Goal: Task Accomplishment & Management: Manage account settings

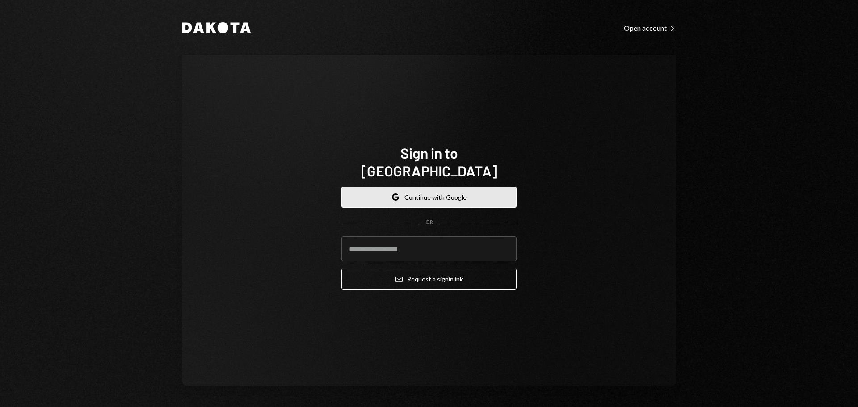
click at [452, 187] on button "Google Continue with Google" at bounding box center [429, 197] width 175 height 21
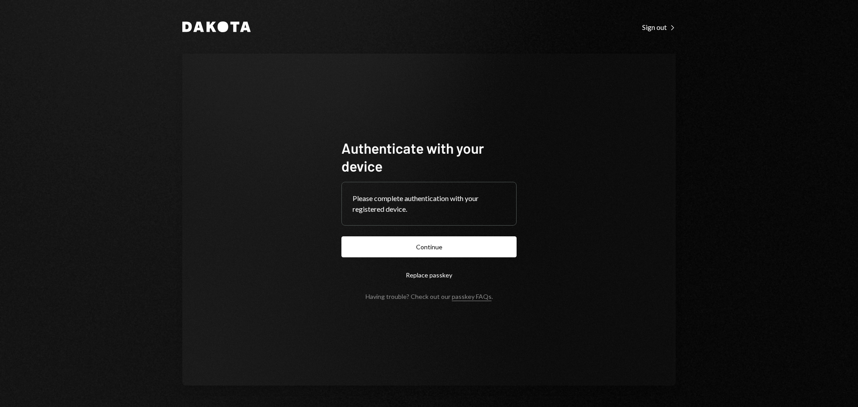
click at [466, 247] on button "Continue" at bounding box center [429, 246] width 175 height 21
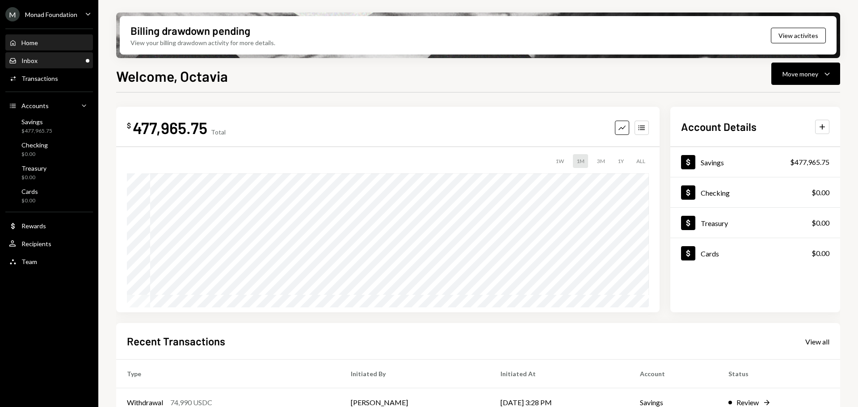
click at [33, 59] on div "Inbox" at bounding box center [29, 61] width 16 height 8
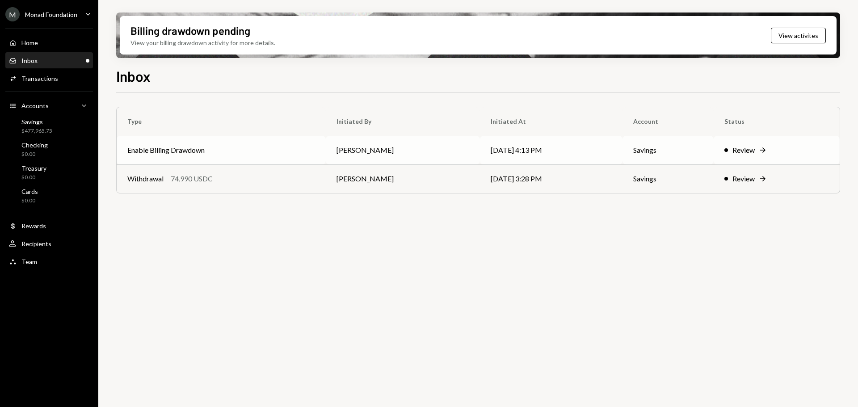
click at [243, 139] on td "Enable Billing Drawdown" at bounding box center [221, 150] width 209 height 29
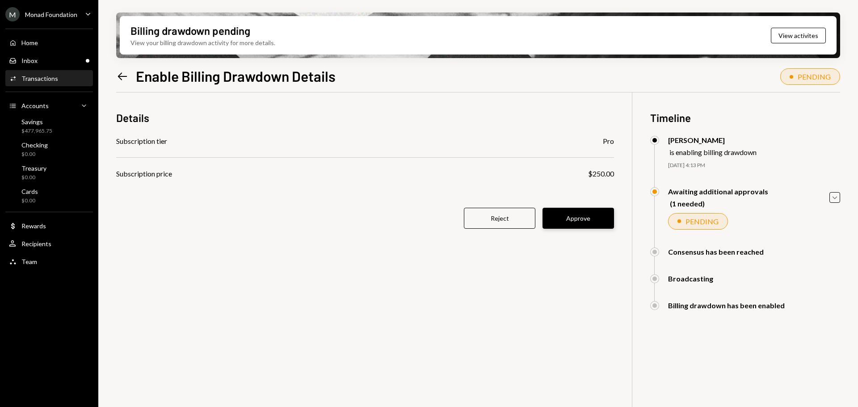
click at [585, 221] on button "Approve" at bounding box center [579, 218] width 72 height 21
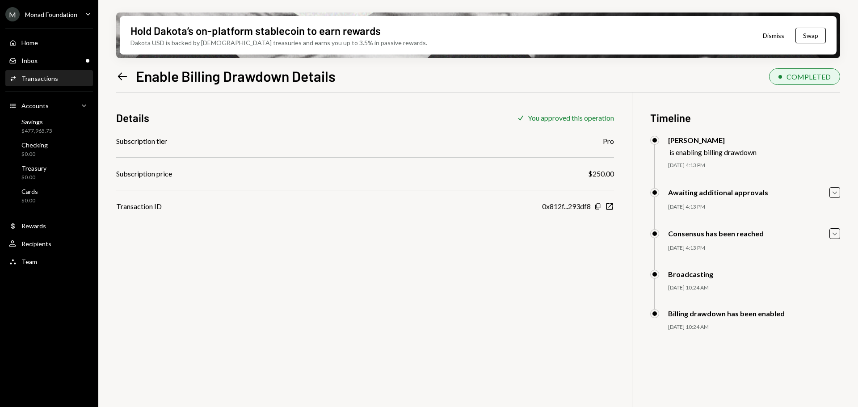
drag, startPoint x: 390, startPoint y: 14, endPoint x: 505, endPoint y: 300, distance: 308.6
click at [532, 304] on div "Details Check You approved this operation Subscription tier Pro Subscription pr…" at bounding box center [478, 296] width 724 height 407
click at [34, 127] on div "Savings $477,965.75" at bounding box center [36, 126] width 31 height 17
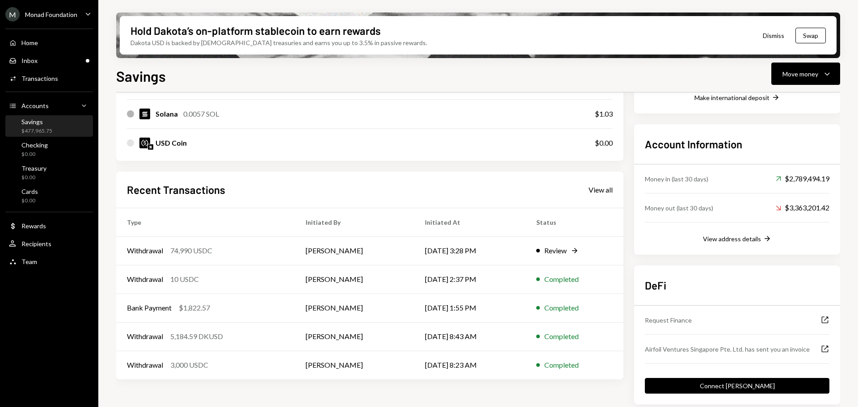
scroll to position [228, 0]
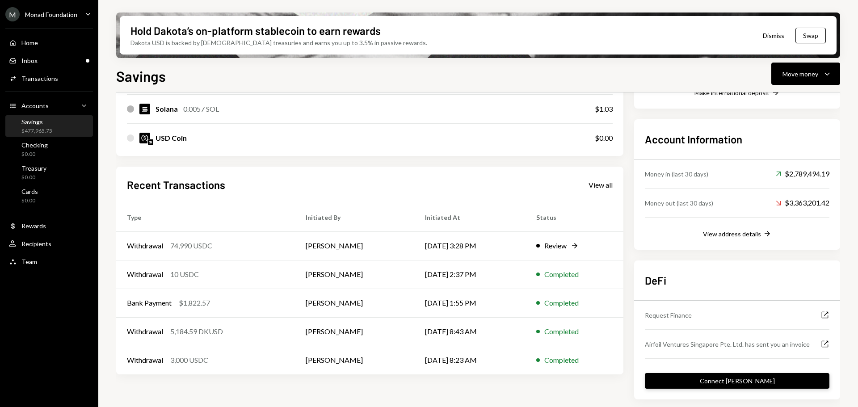
click at [734, 378] on button "Connect [PERSON_NAME]" at bounding box center [737, 381] width 185 height 16
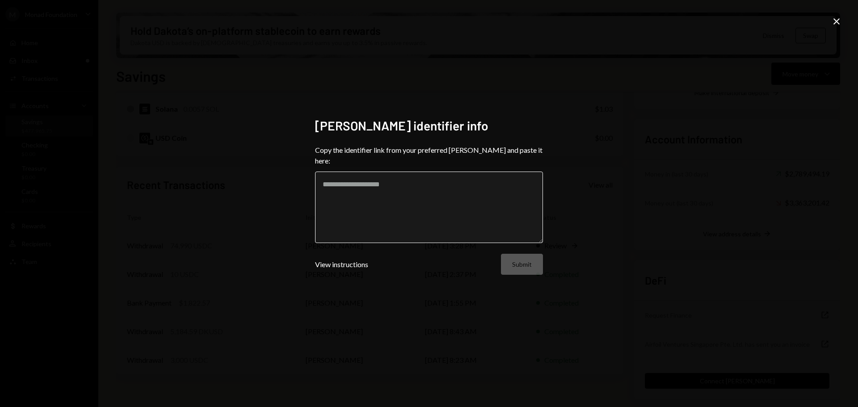
click at [497, 193] on textarea at bounding box center [429, 208] width 228 height 72
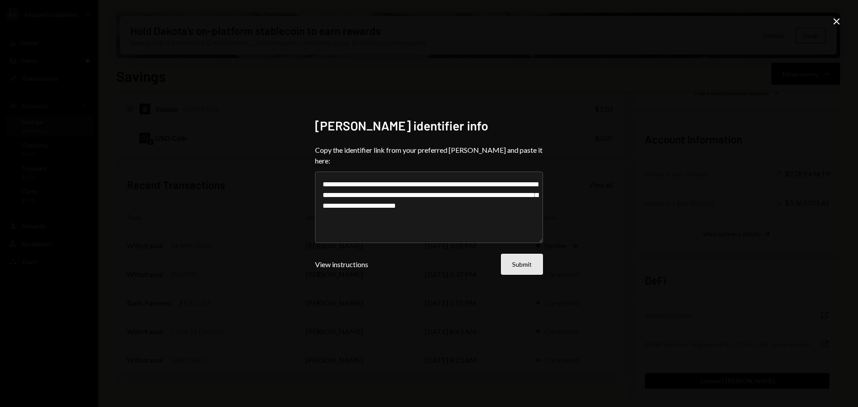
type textarea "**********"
click at [511, 261] on button "Submit" at bounding box center [522, 264] width 42 height 21
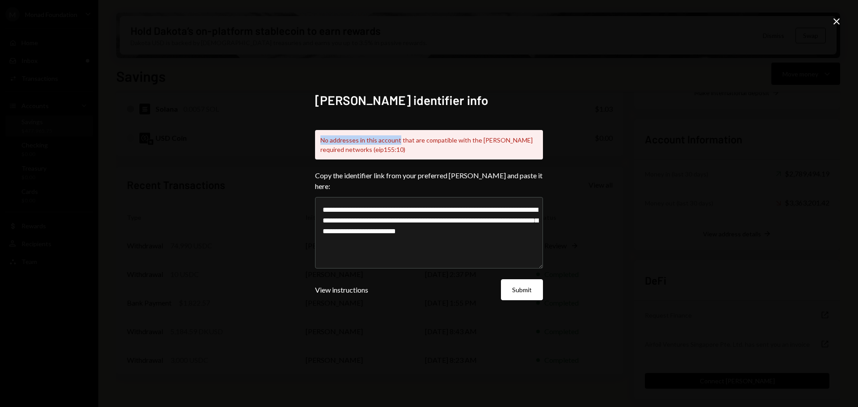
drag, startPoint x: 320, startPoint y: 148, endPoint x: 397, endPoint y: 144, distance: 77.4
click at [397, 144] on div "No addresses in this account that are compatible with the [PERSON_NAME] require…" at bounding box center [429, 145] width 228 height 30
click at [404, 144] on div "No addresses in this account that are compatible with the [PERSON_NAME] require…" at bounding box center [429, 145] width 228 height 30
drag, startPoint x: 400, startPoint y: 148, endPoint x: 468, endPoint y: 143, distance: 68.5
click at [435, 145] on div "No addresses in this account that are compatible with the Dapp required network…" at bounding box center [429, 145] width 228 height 30
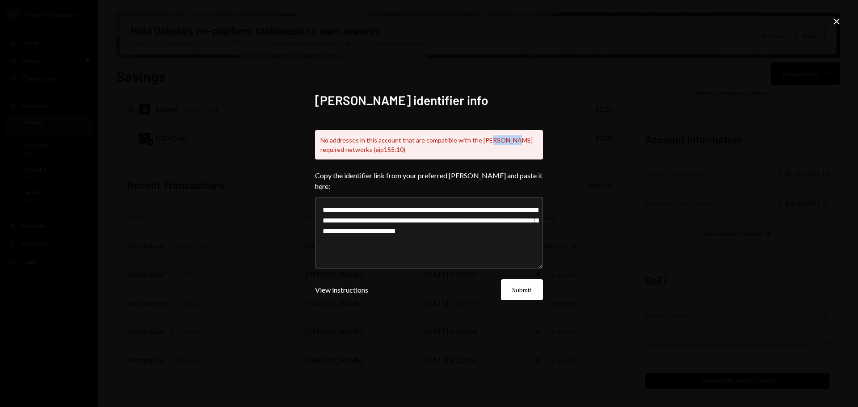
drag, startPoint x: 487, startPoint y: 143, endPoint x: 410, endPoint y: 152, distance: 76.9
click at [507, 146] on div "No addresses in this account that are compatible with the Dapp required network…" at bounding box center [429, 145] width 228 height 30
drag, startPoint x: 327, startPoint y: 155, endPoint x: 355, endPoint y: 152, distance: 27.8
click at [355, 152] on div "No addresses in this account that are compatible with the Dapp required network…" at bounding box center [429, 145] width 228 height 30
click at [338, 289] on link "View instructions" at bounding box center [341, 290] width 53 height 9
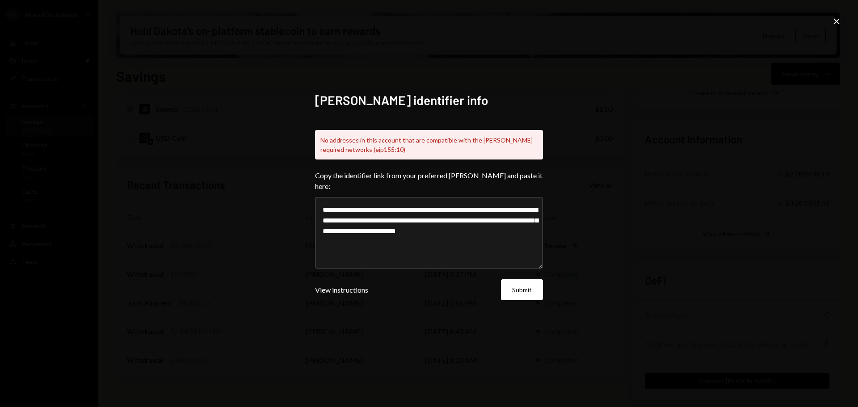
click at [833, 21] on icon "Close" at bounding box center [837, 21] width 11 height 11
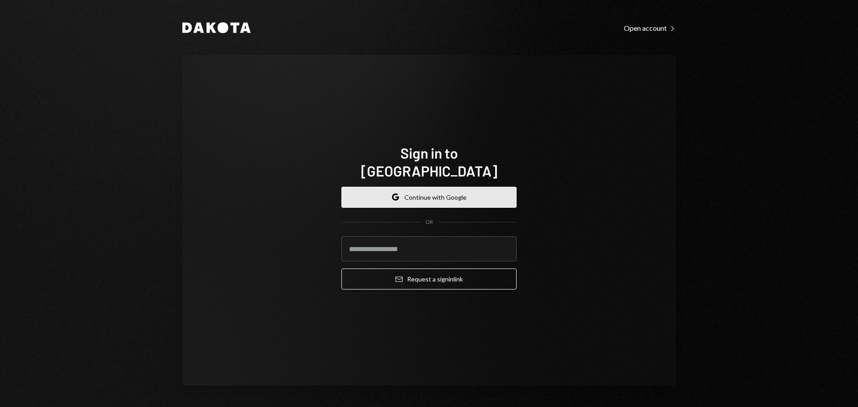
click at [450, 187] on button "Google Continue with Google" at bounding box center [429, 197] width 175 height 21
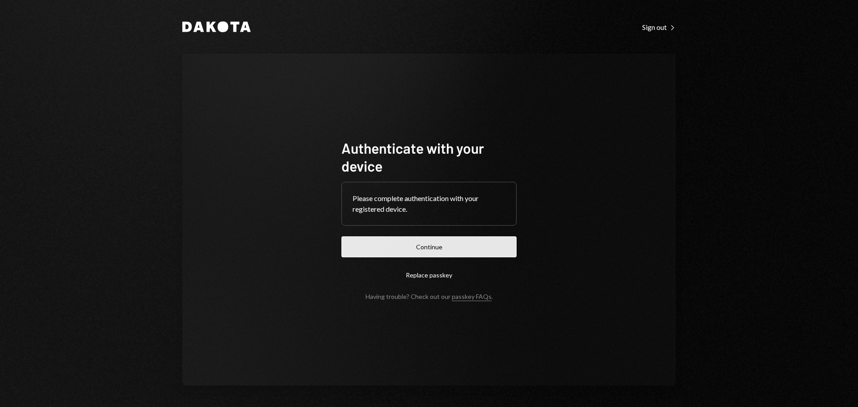
click at [442, 243] on button "Continue" at bounding box center [429, 246] width 175 height 21
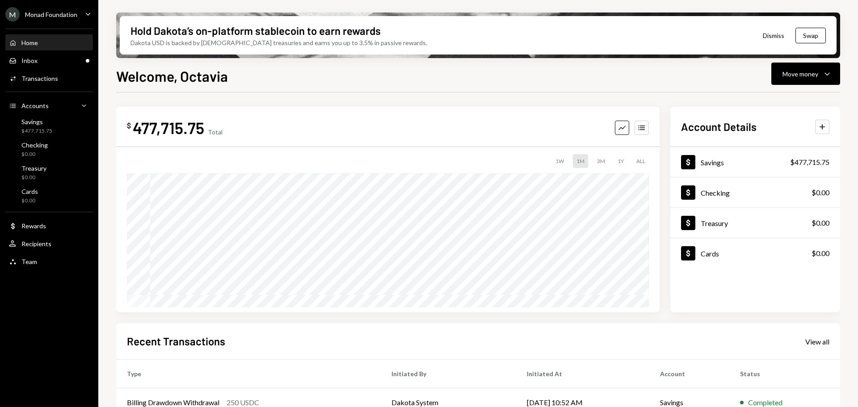
click at [73, 11] on div "Monad Foundation" at bounding box center [51, 15] width 52 height 8
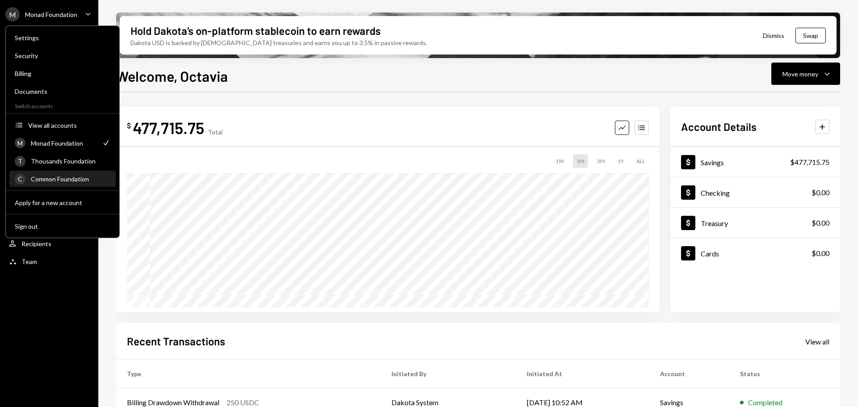
click at [46, 176] on div "Common Foundation" at bounding box center [71, 179] width 80 height 8
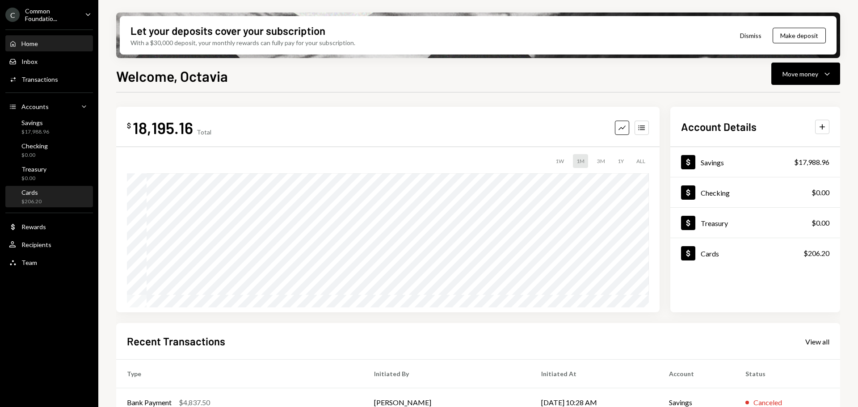
click at [46, 199] on div "Cards $206.20" at bounding box center [49, 197] width 80 height 17
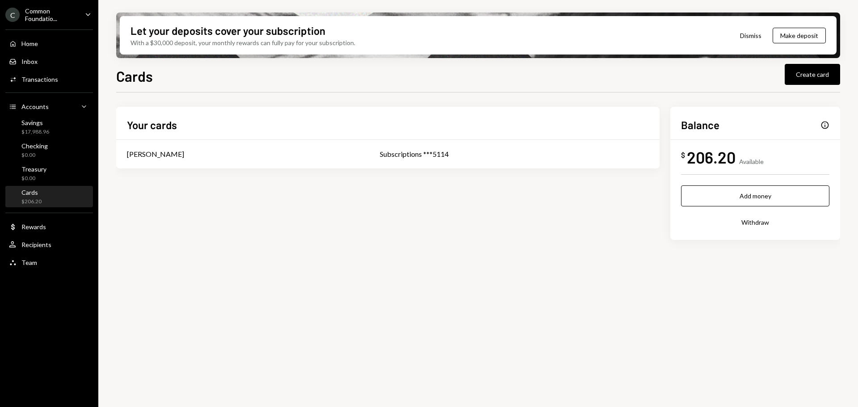
drag, startPoint x: 773, startPoint y: 293, endPoint x: 780, endPoint y: 312, distance: 20.6
click at [773, 293] on div "Your cards [PERSON_NAME] Subscriptions ***5114 Balance Info $ 206.20 Available …" at bounding box center [478, 255] width 724 height 325
click at [376, 146] on td "Subscriptions ***5114" at bounding box center [514, 154] width 291 height 29
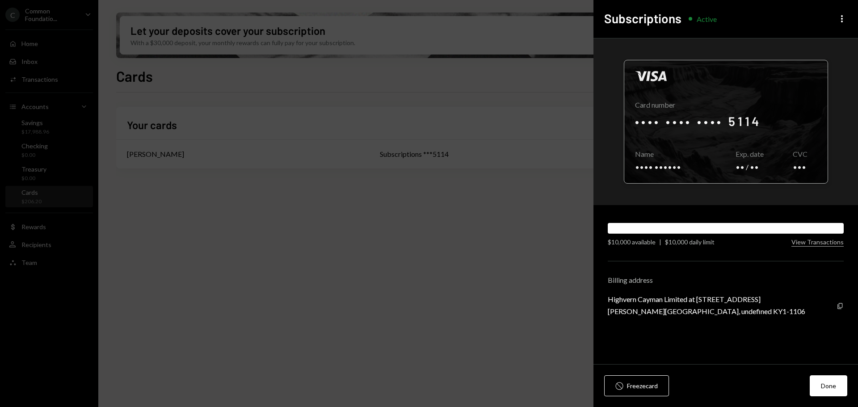
click at [669, 163] on div at bounding box center [726, 121] width 203 height 123
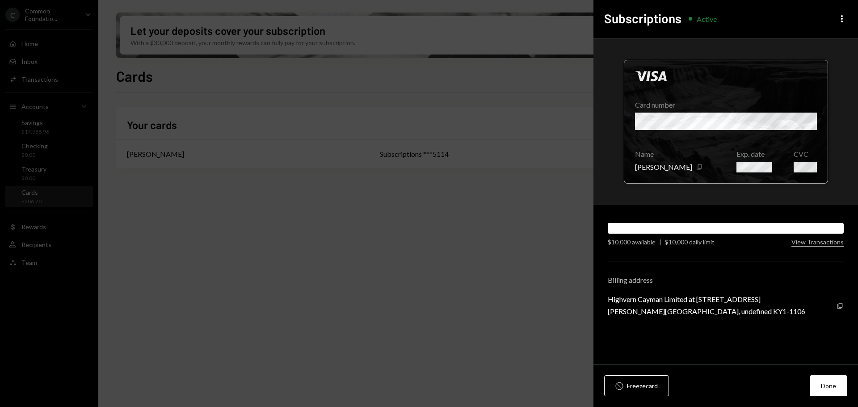
click at [696, 167] on icon "Copy" at bounding box center [699, 167] width 7 height 7
